Goal: Information Seeking & Learning: Learn about a topic

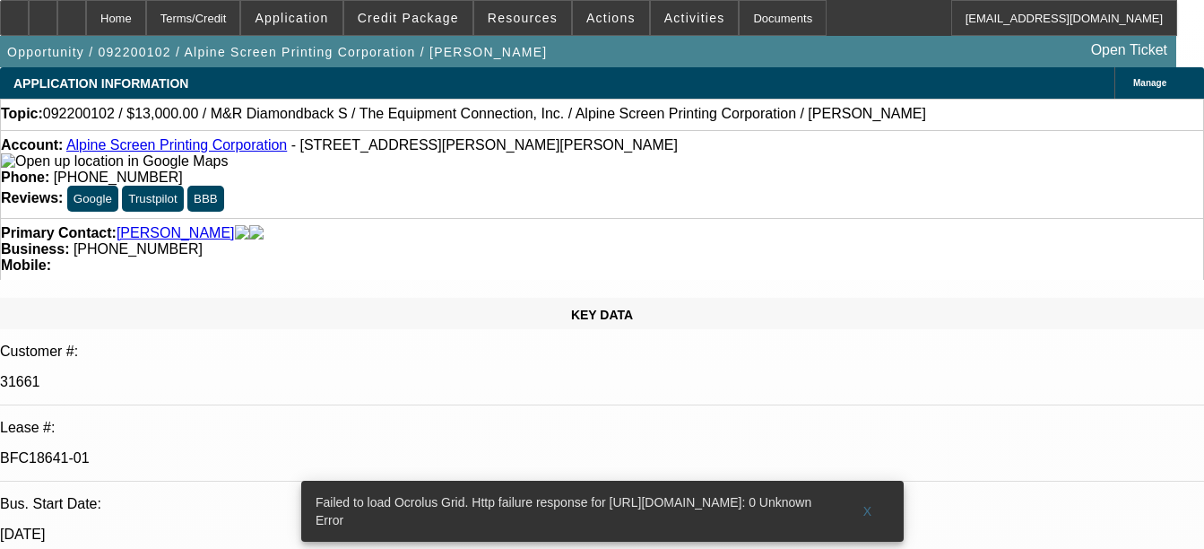
select select "0"
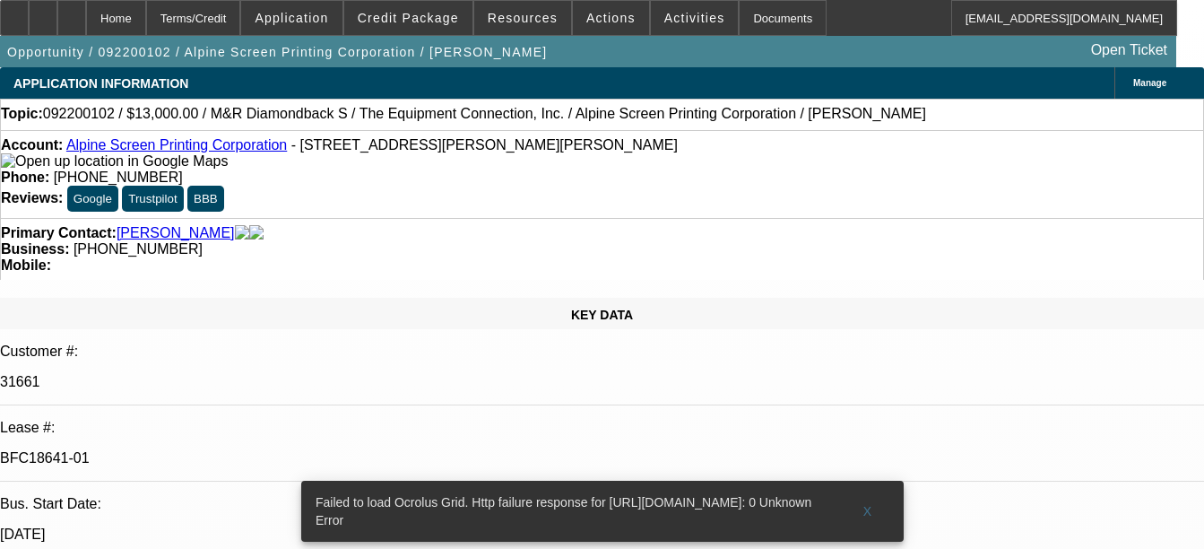
select select "0"
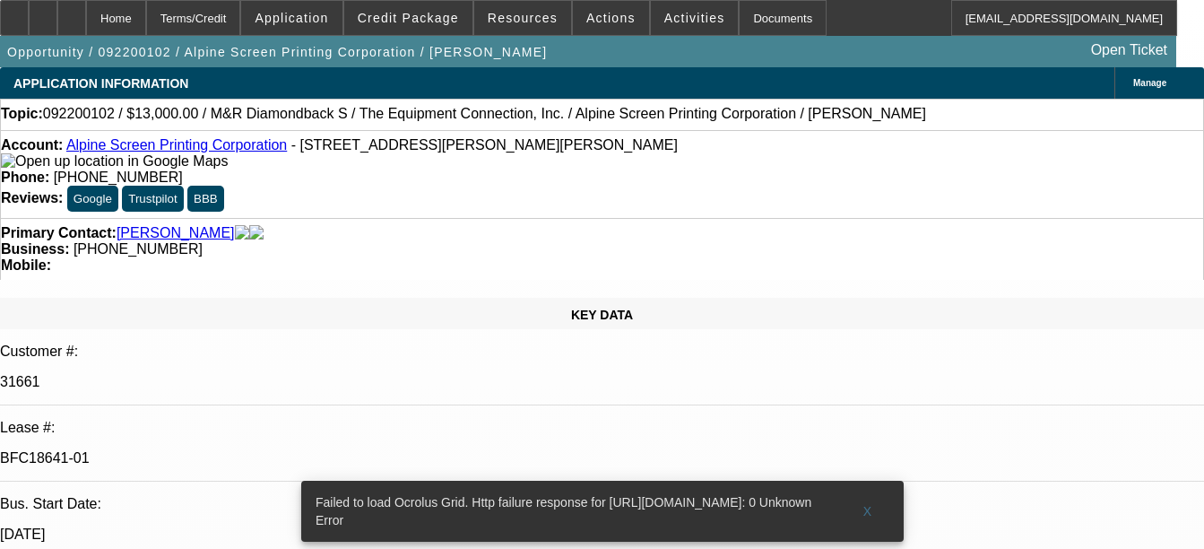
select select "0"
select select "1"
select select "2"
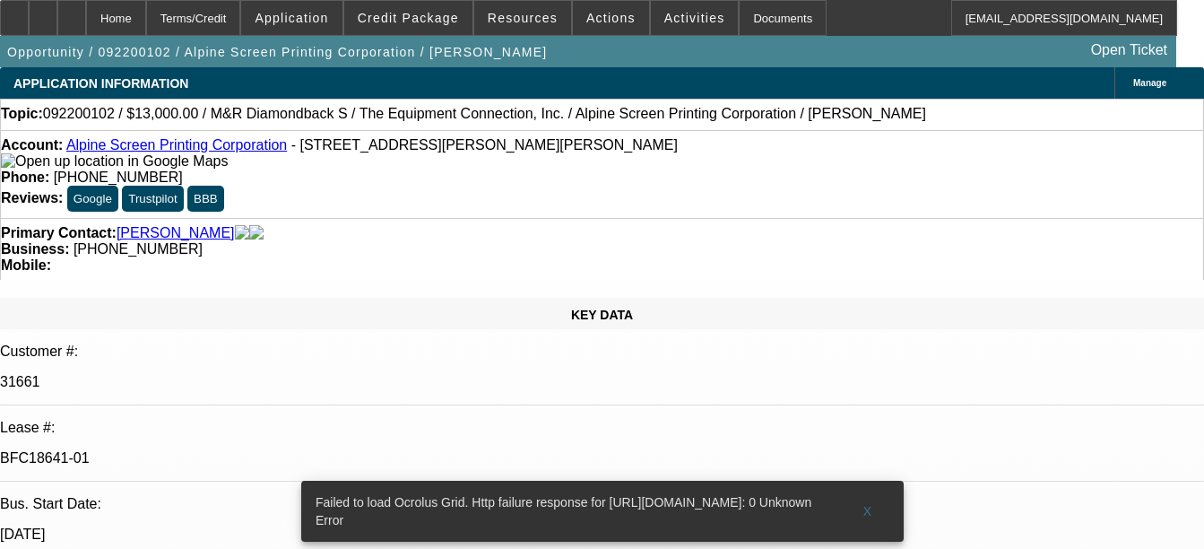
select select "1"
select select "6"
select select "1"
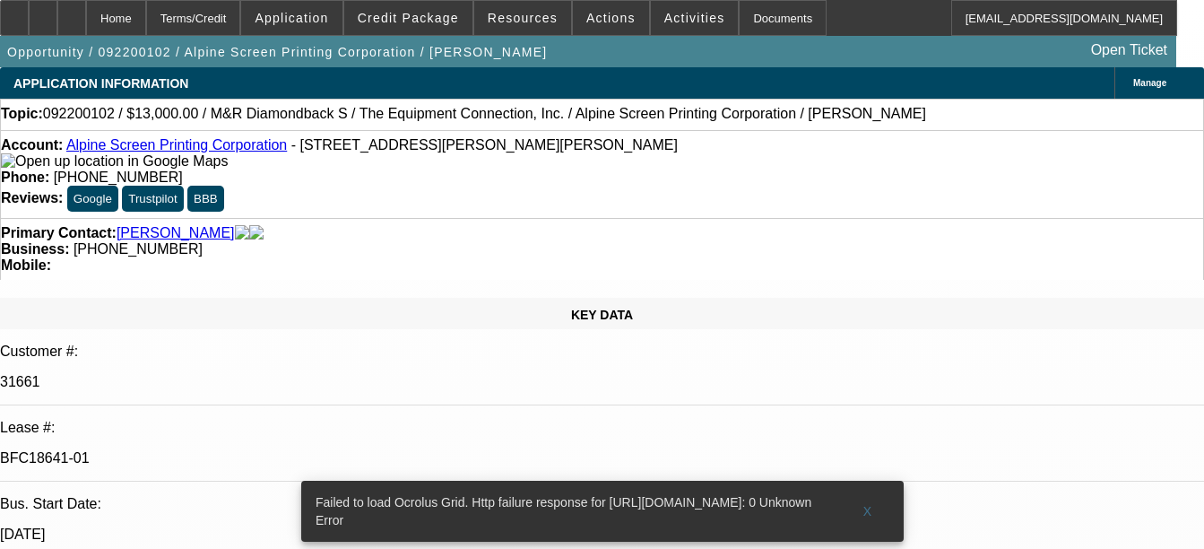
select select "2"
select select "1"
select select "2"
click at [868, 504] on span "X" at bounding box center [867, 511] width 10 height 14
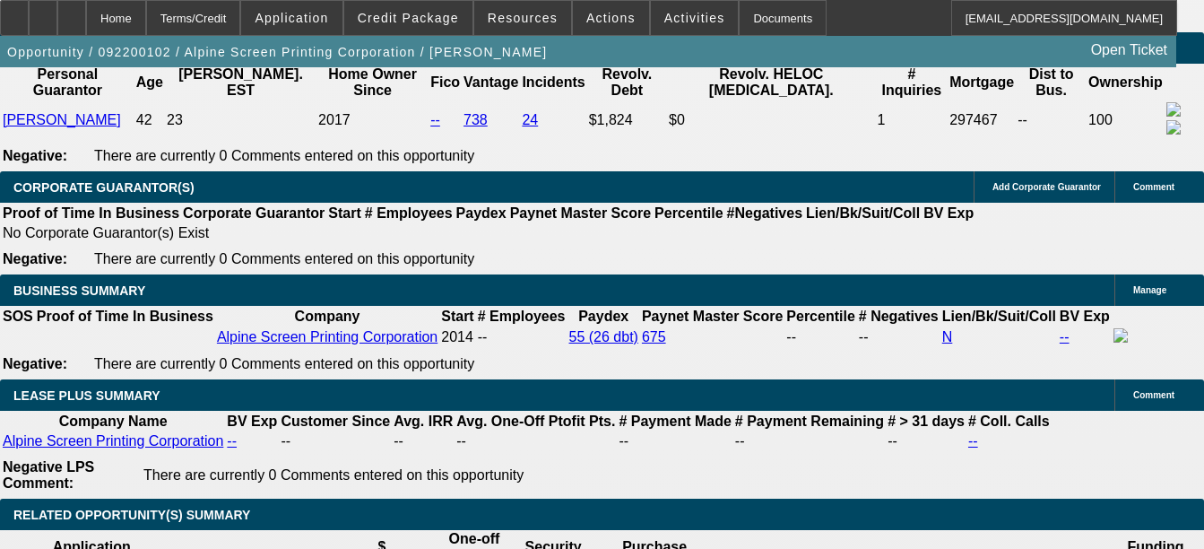
scroll to position [0, 359]
select select "0"
select select "2"
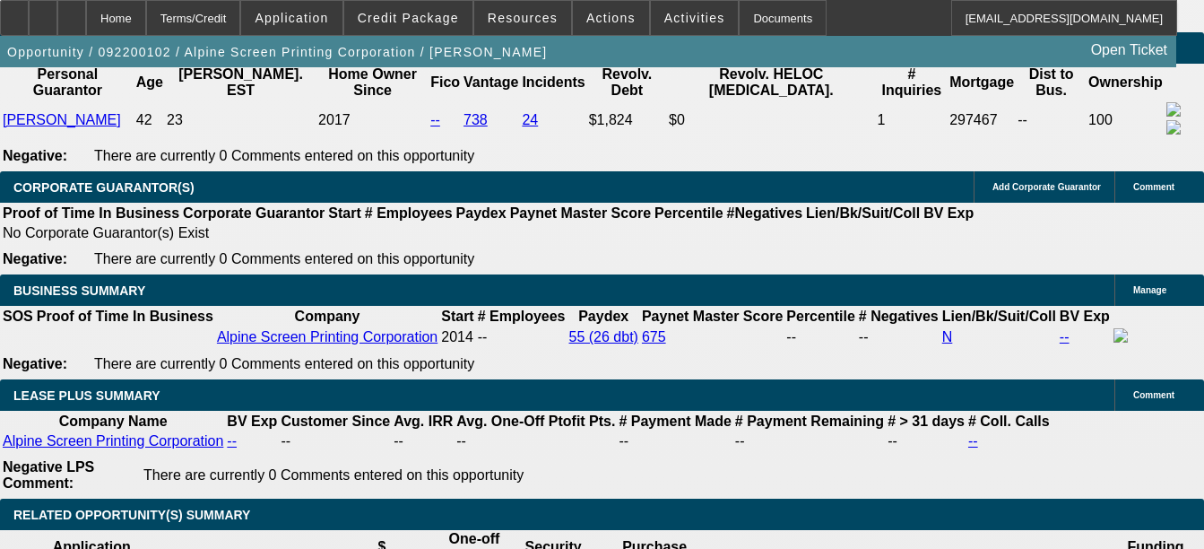
select select "0"
select select "2"
select select "0"
select select "2"
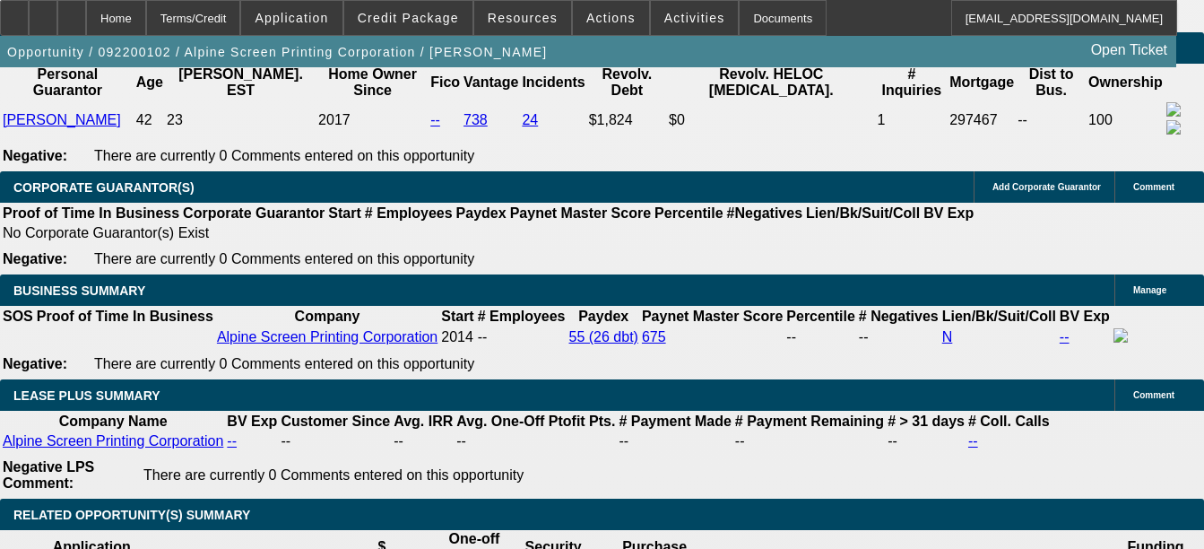
select select "0"
select select "2"
select select "0"
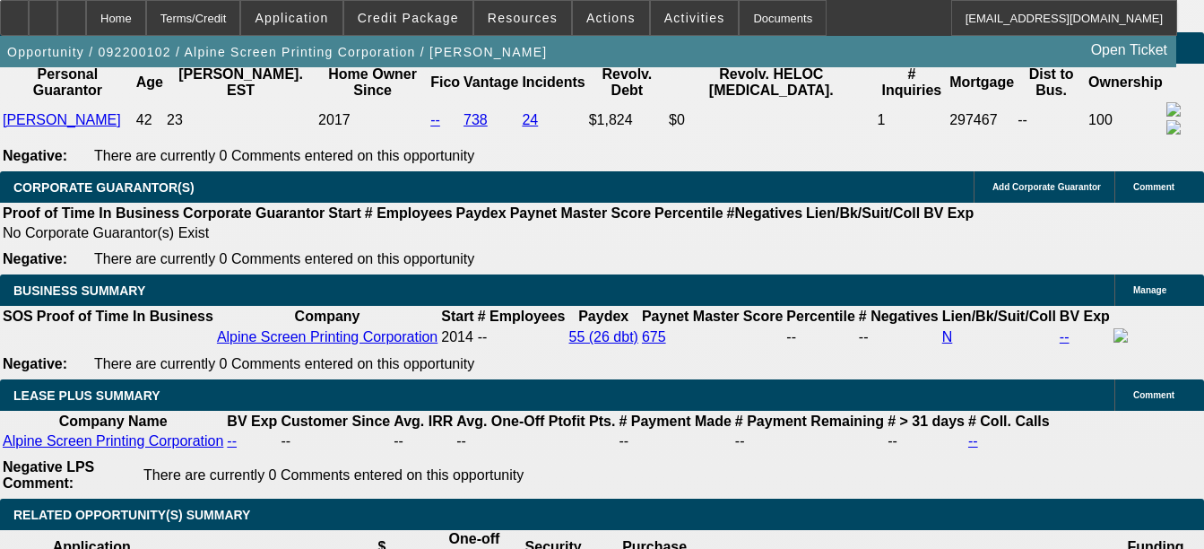
select select "2"
select select "0"
select select "2"
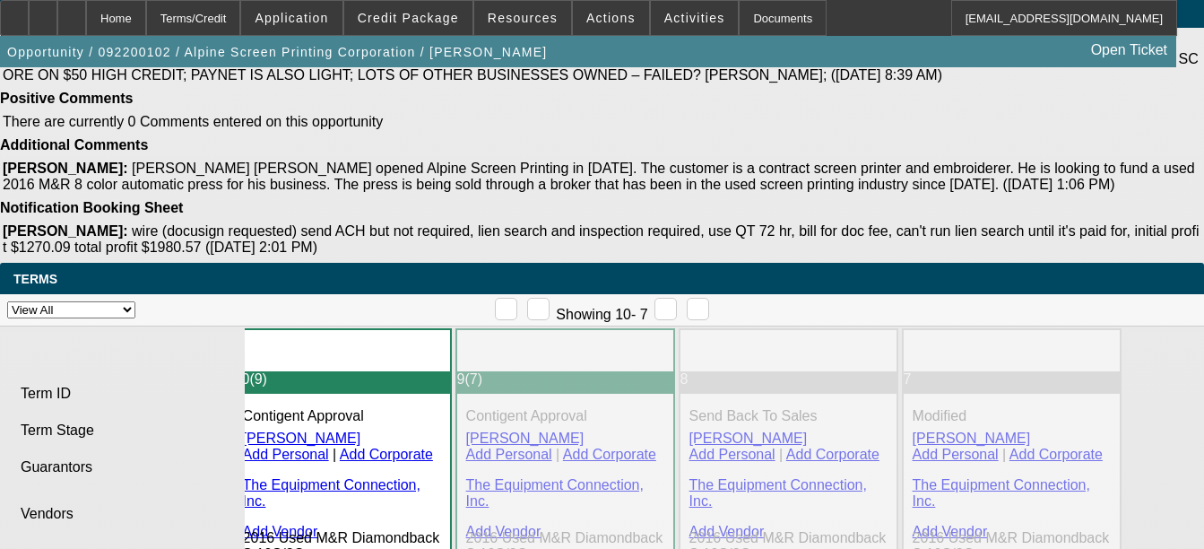
scroll to position [4012, 0]
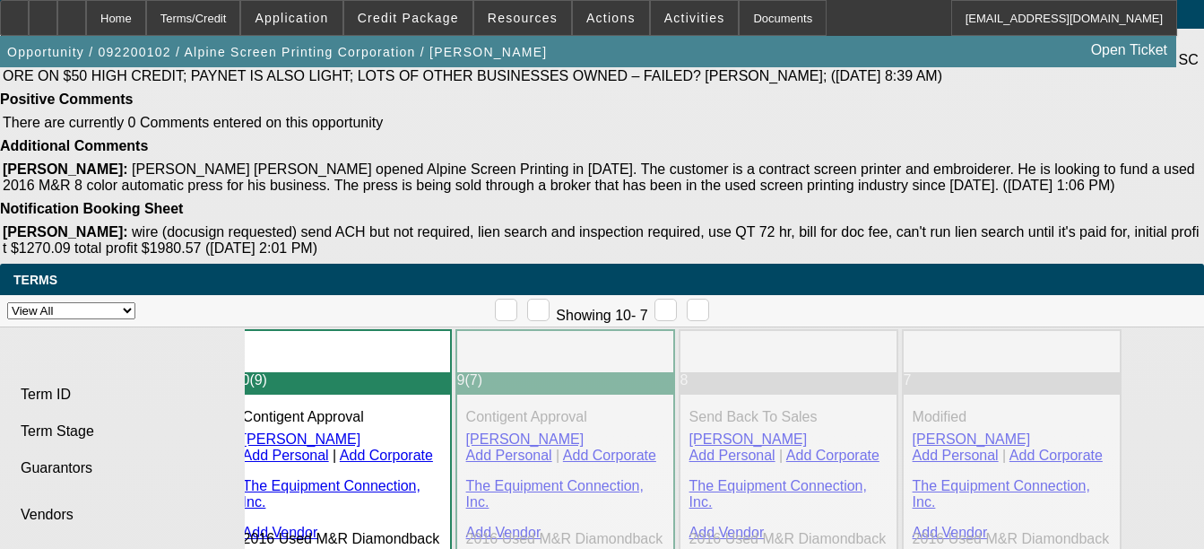
drag, startPoint x: 510, startPoint y: 319, endPoint x: 48, endPoint y: 317, distance: 462.5
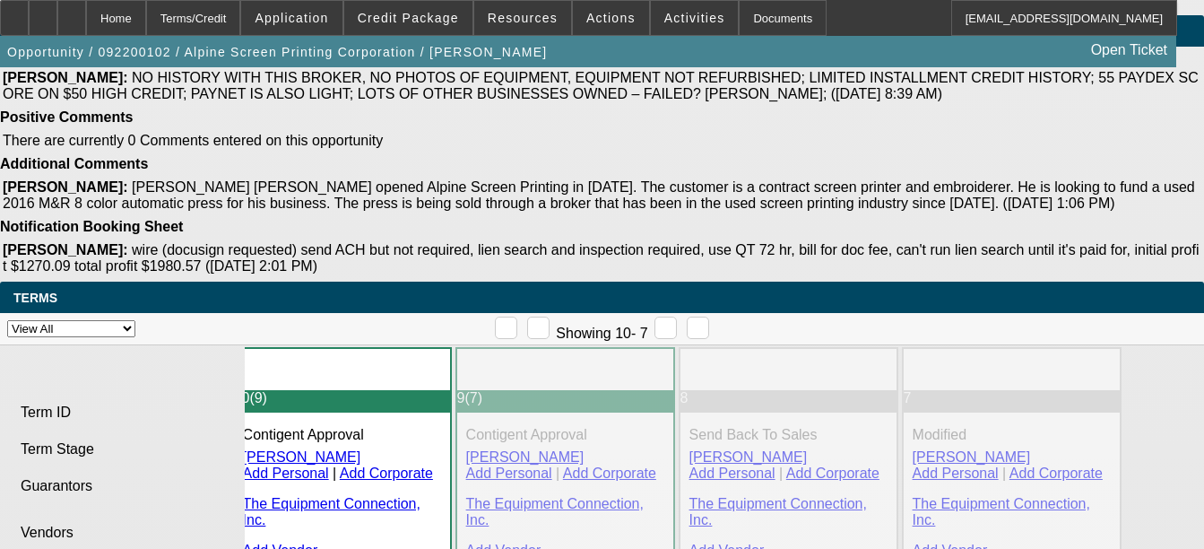
scroll to position [3262, 0]
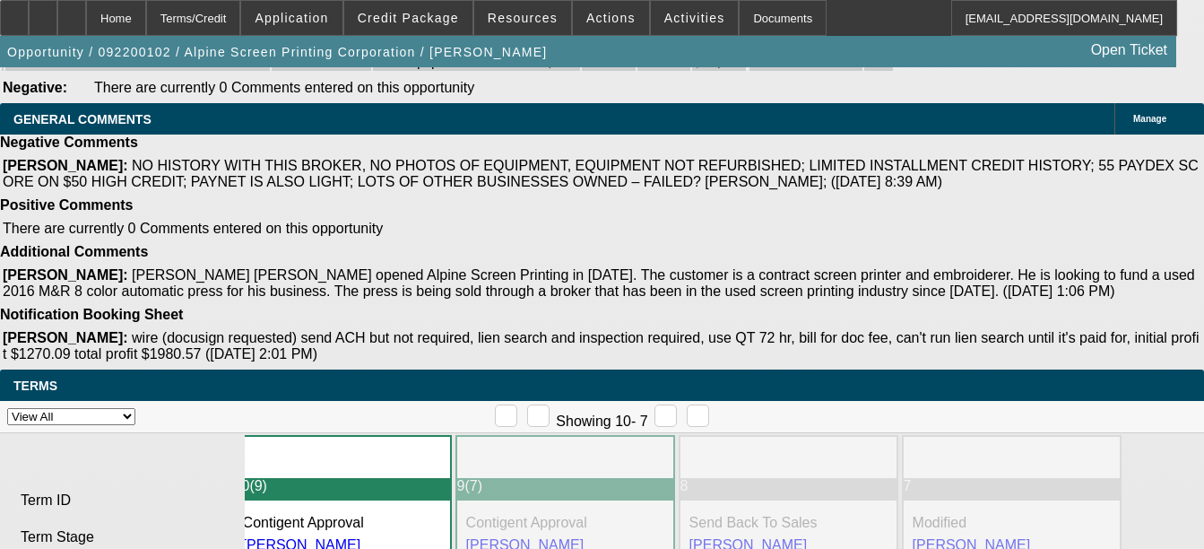
scroll to position [313, 7]
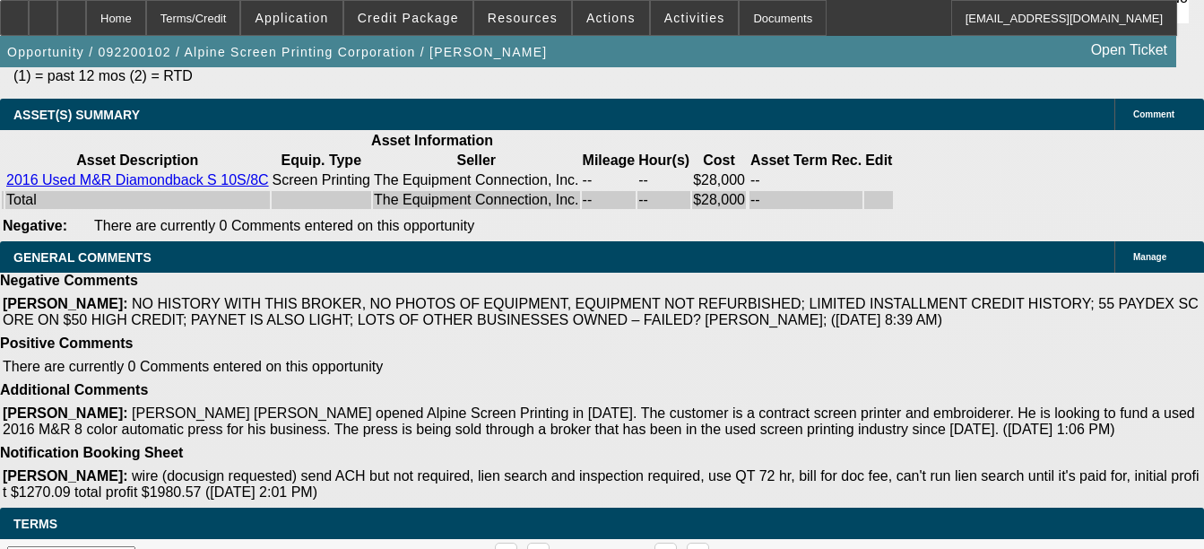
scroll to position [0, 0]
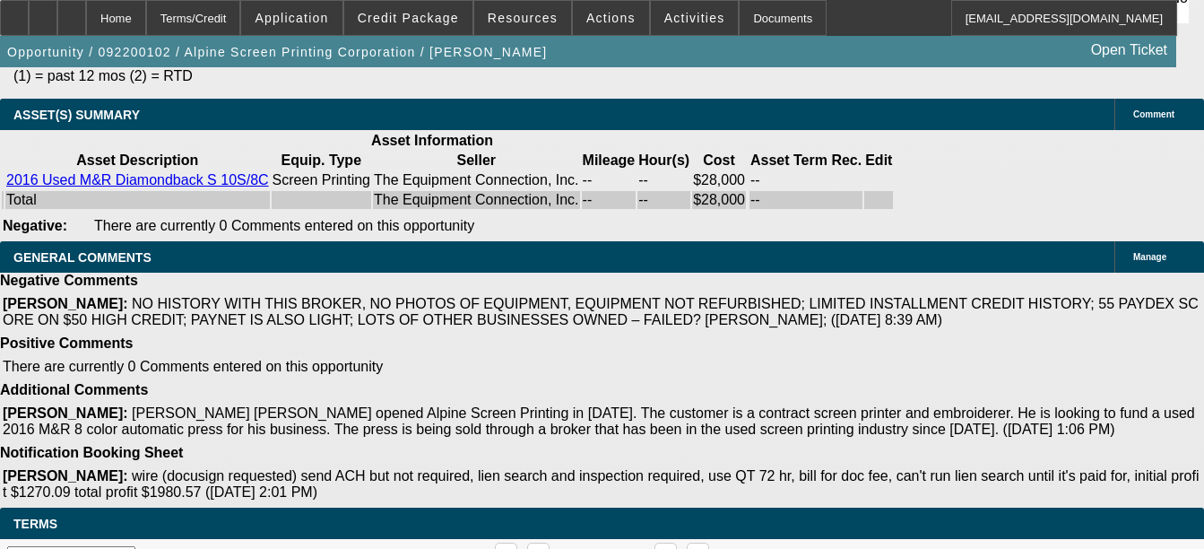
type input "t"
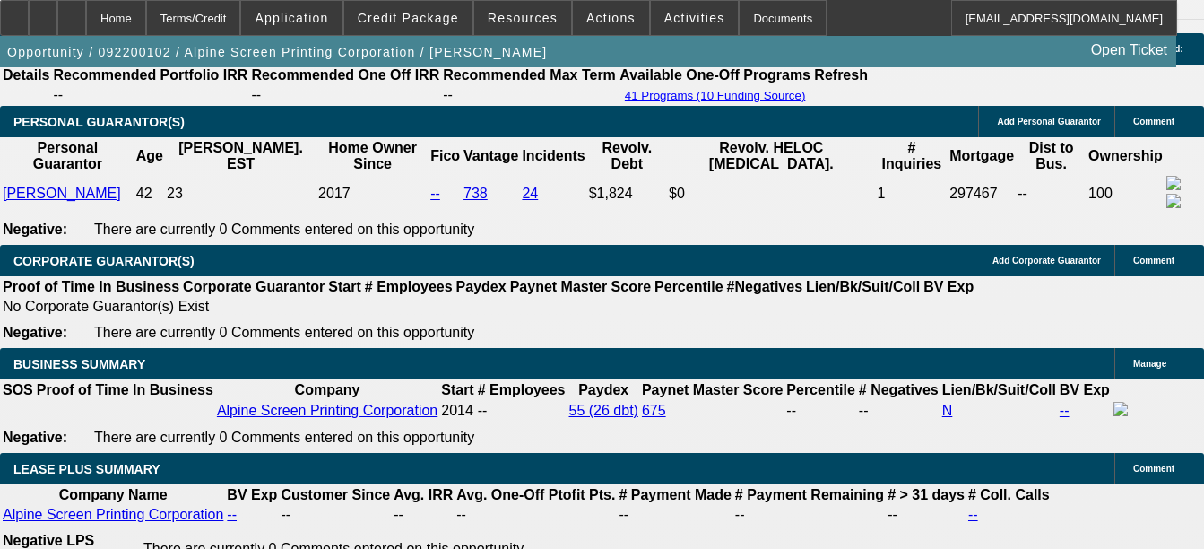
scroll to position [0, 0]
select select "0"
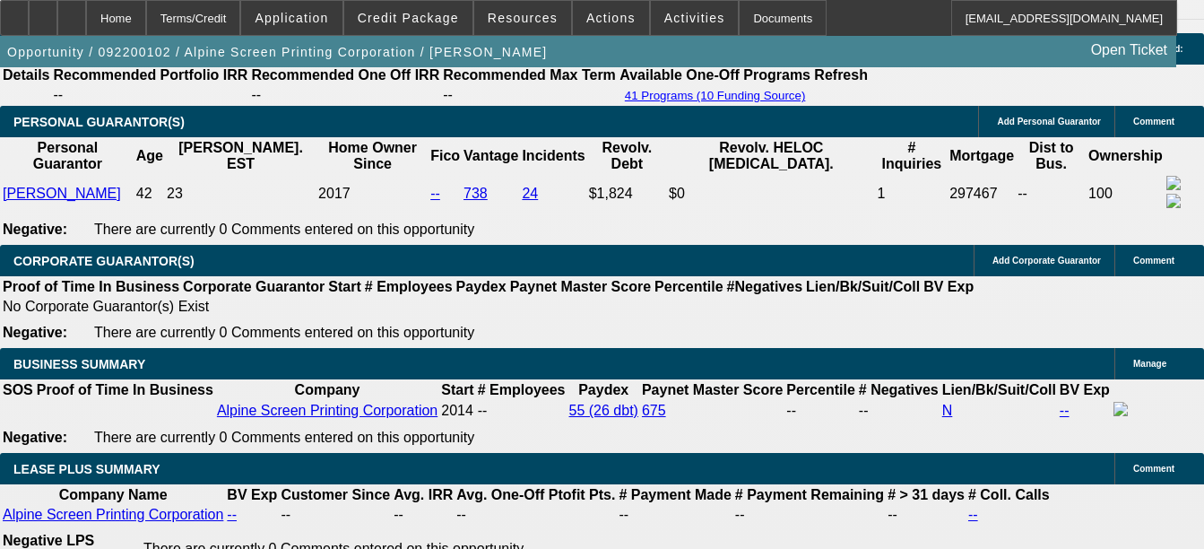
select select "2"
select select "0"
select select "6"
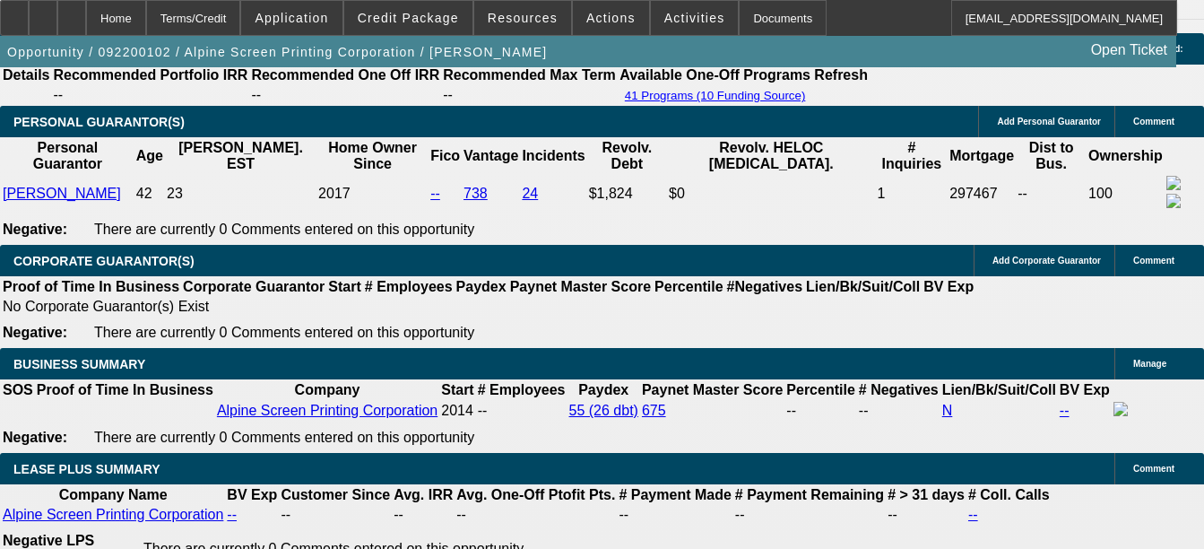
select select "0"
select select "2"
select select "0"
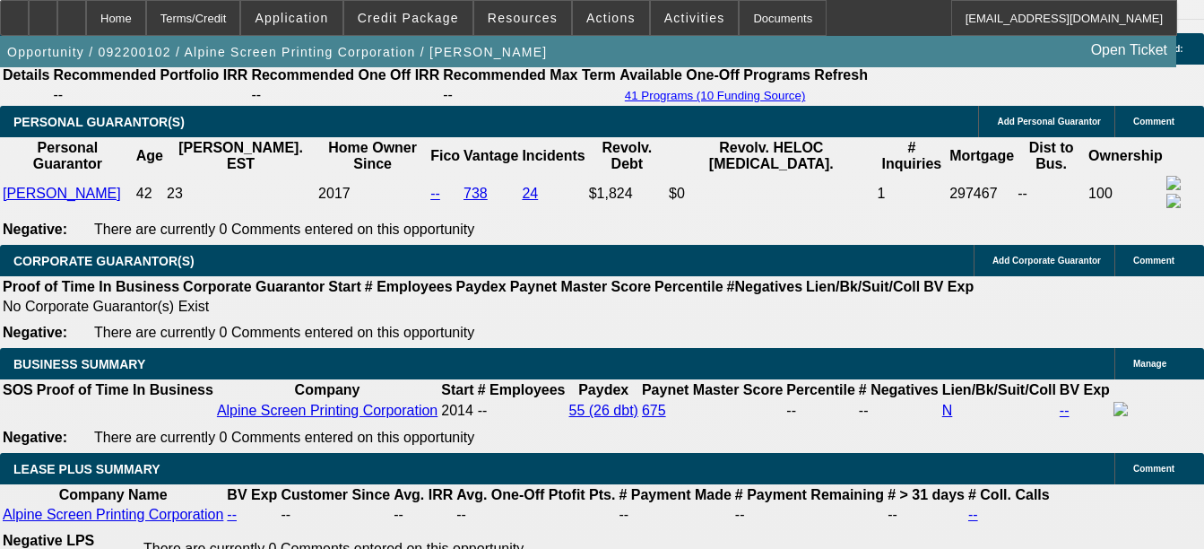
select select "0"
select select "2"
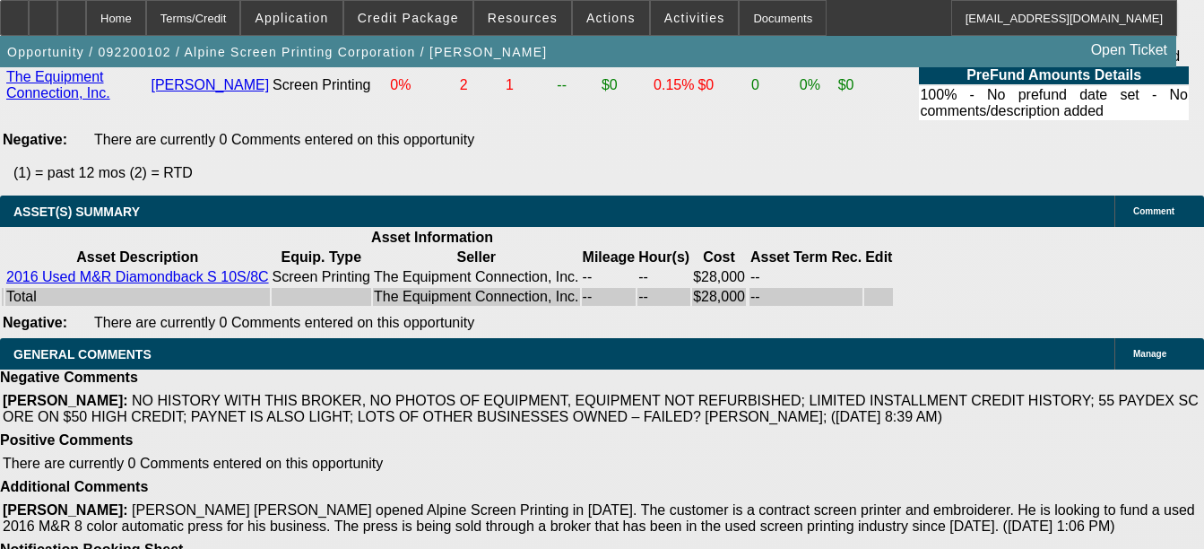
scroll to position [3670, 0]
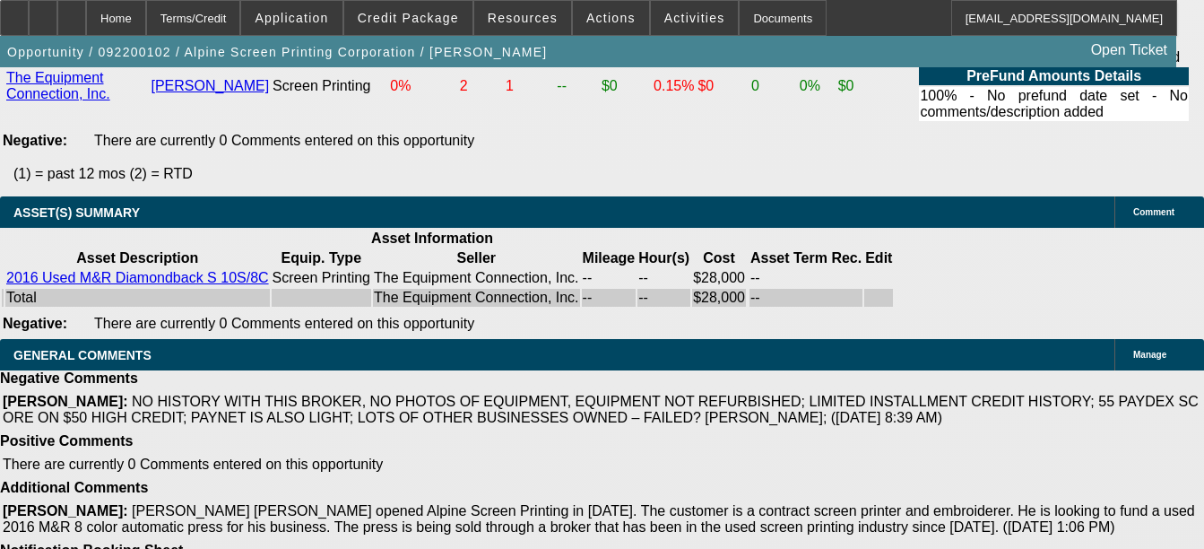
drag, startPoint x: 514, startPoint y: 345, endPoint x: 609, endPoint y: 362, distance: 97.4
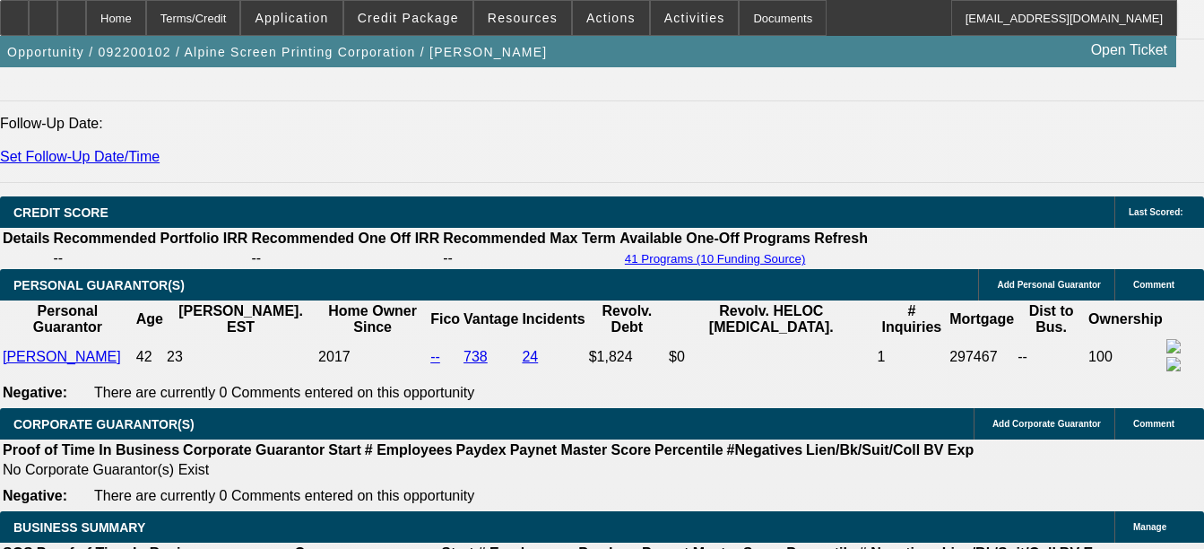
scroll to position [2607, 0]
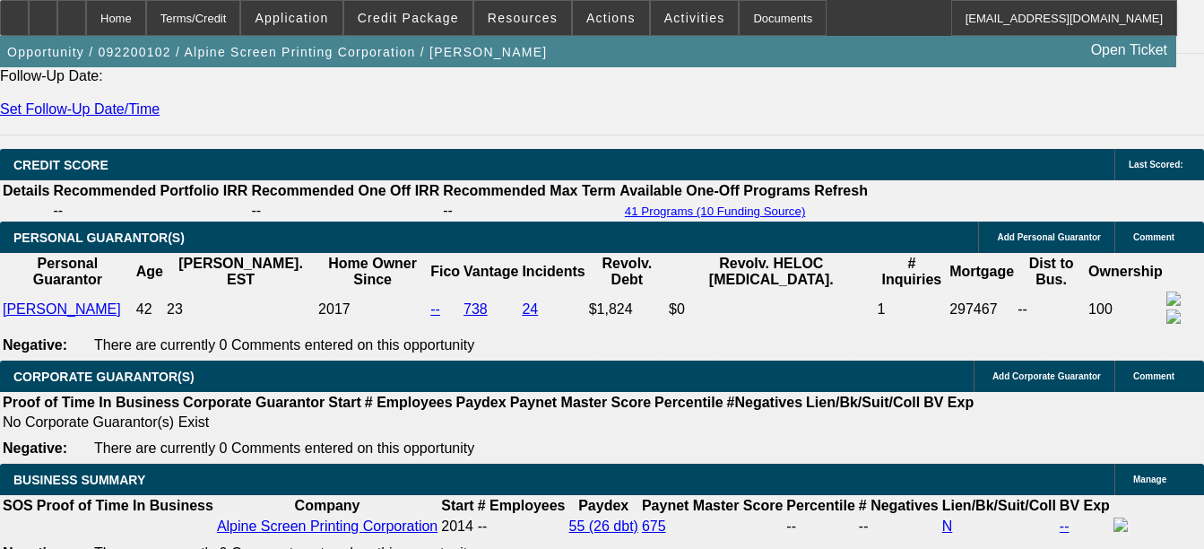
select select "0"
select select "2"
select select "0"
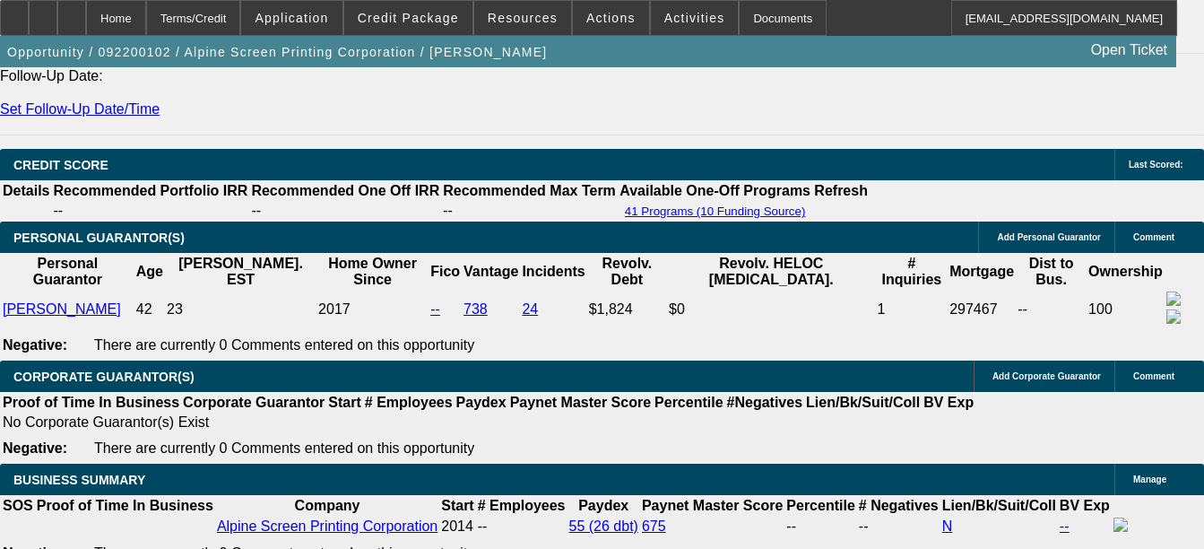
select select "2"
select select "0"
select select "2"
select select "0"
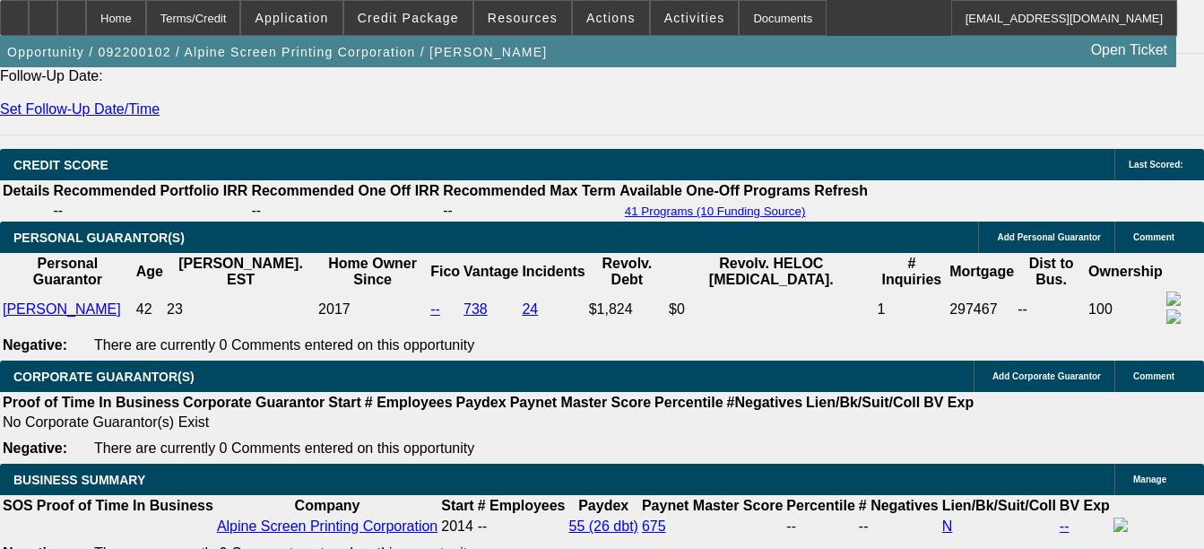
select select "2"
select select "0"
select select "2"
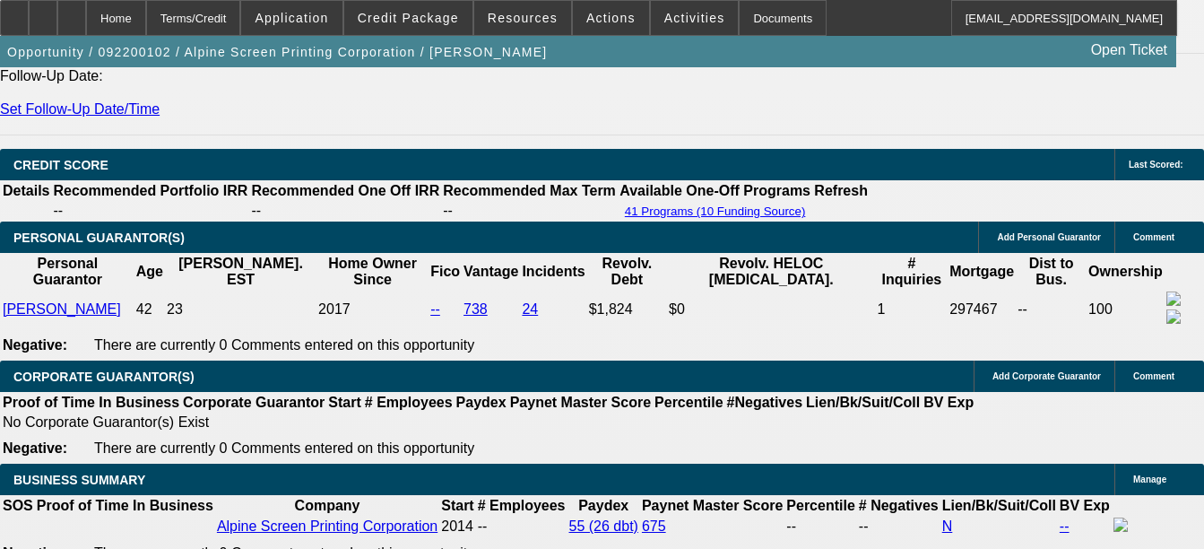
select select "0"
select select "2"
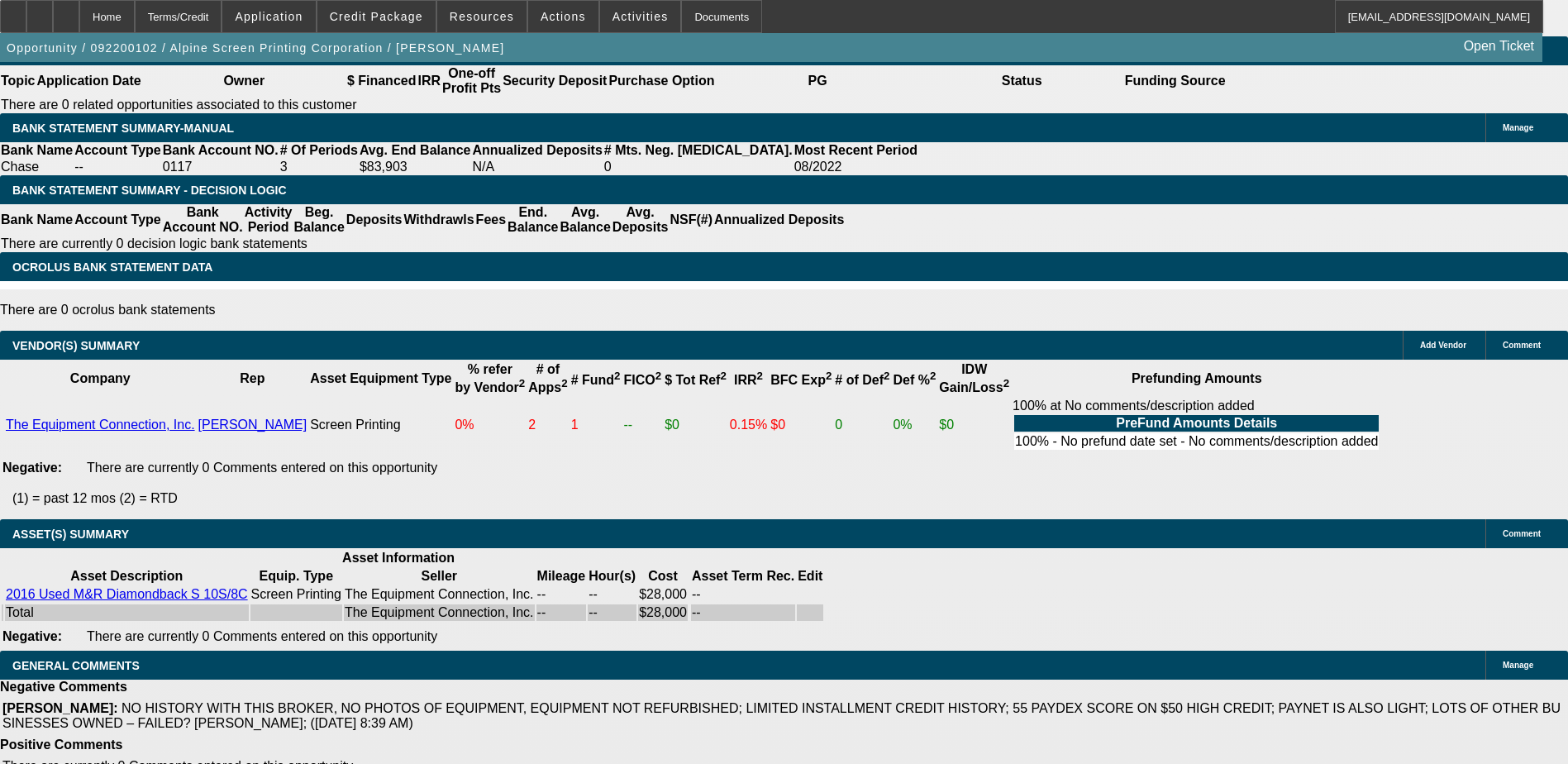
scroll to position [0, 208]
